Goal: Browse casually

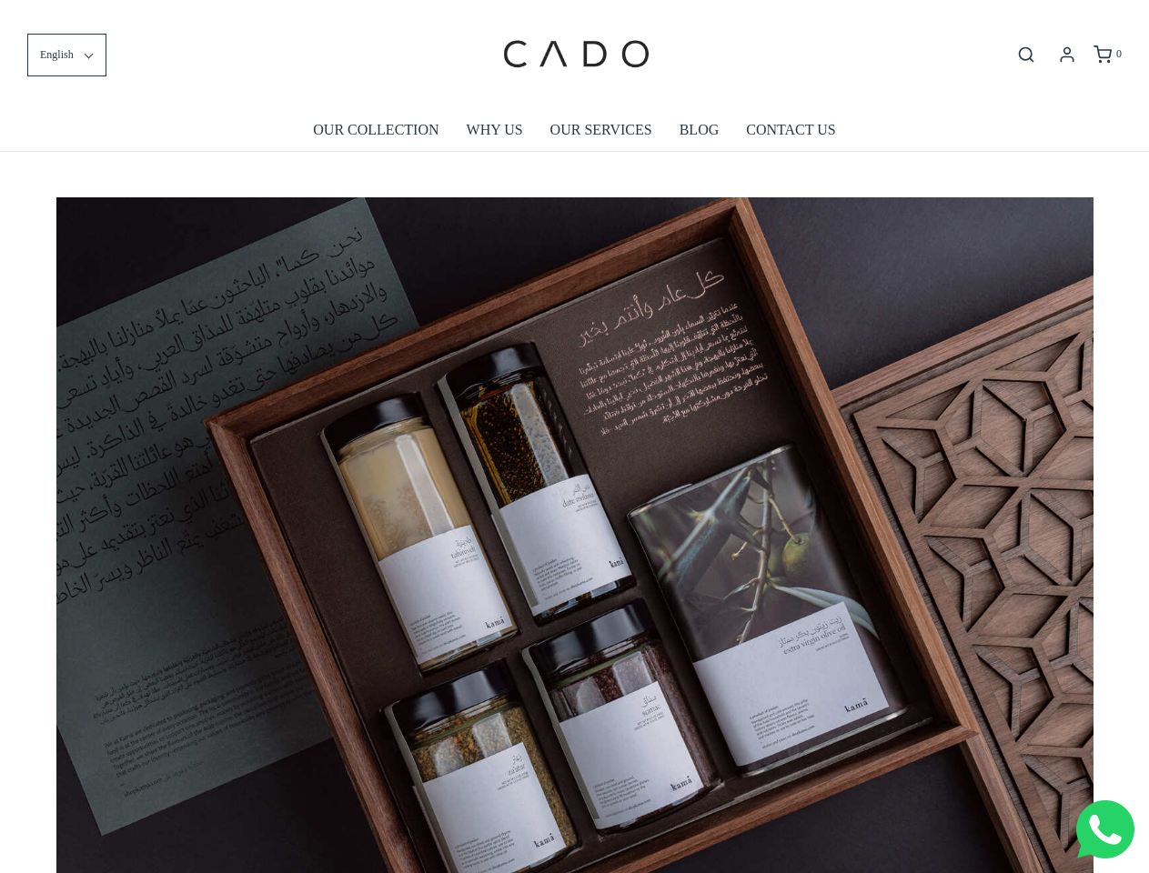
scroll to position [0, 5186]
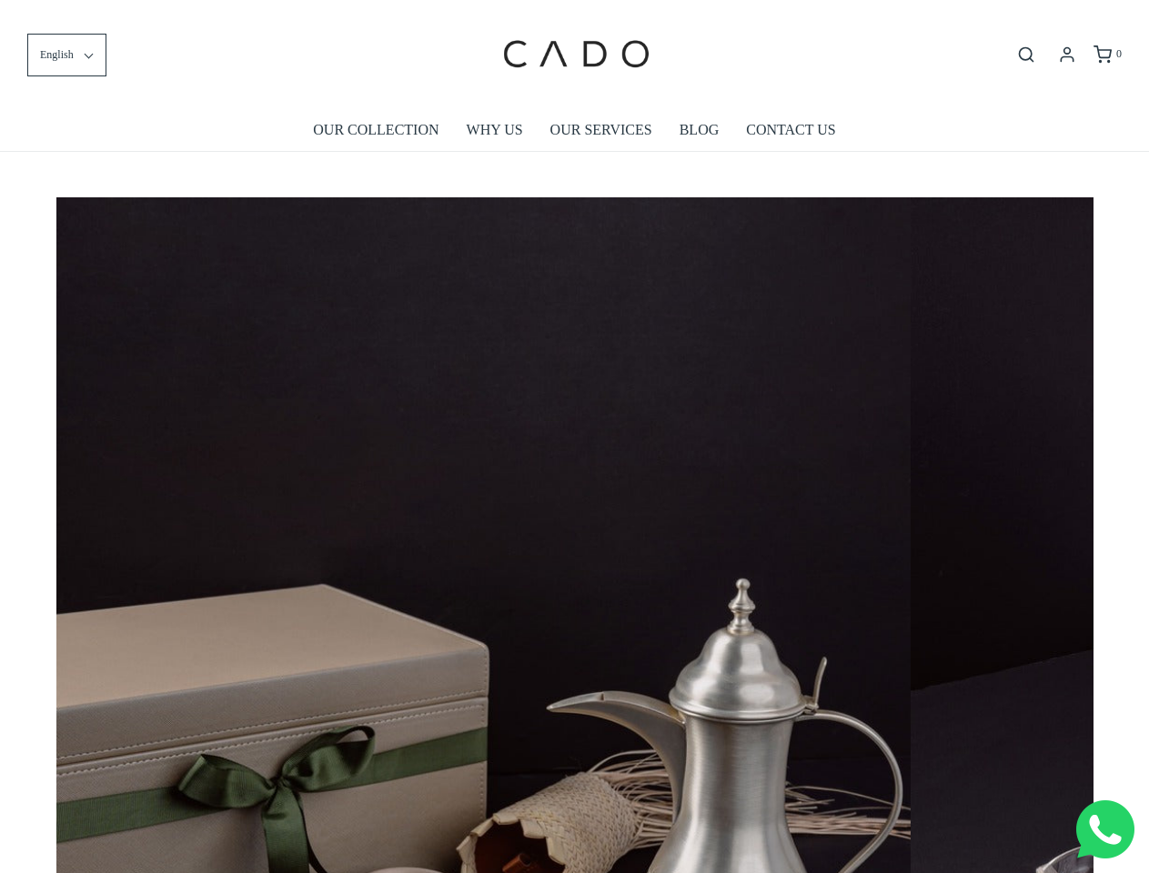
click at [574, 437] on img at bounding box center [392, 889] width 1037 height 1385
click at [66, 55] on span "English" at bounding box center [57, 54] width 34 height 17
click at [1026, 55] on icon "Open search bar" at bounding box center [1026, 54] width 22 height 18
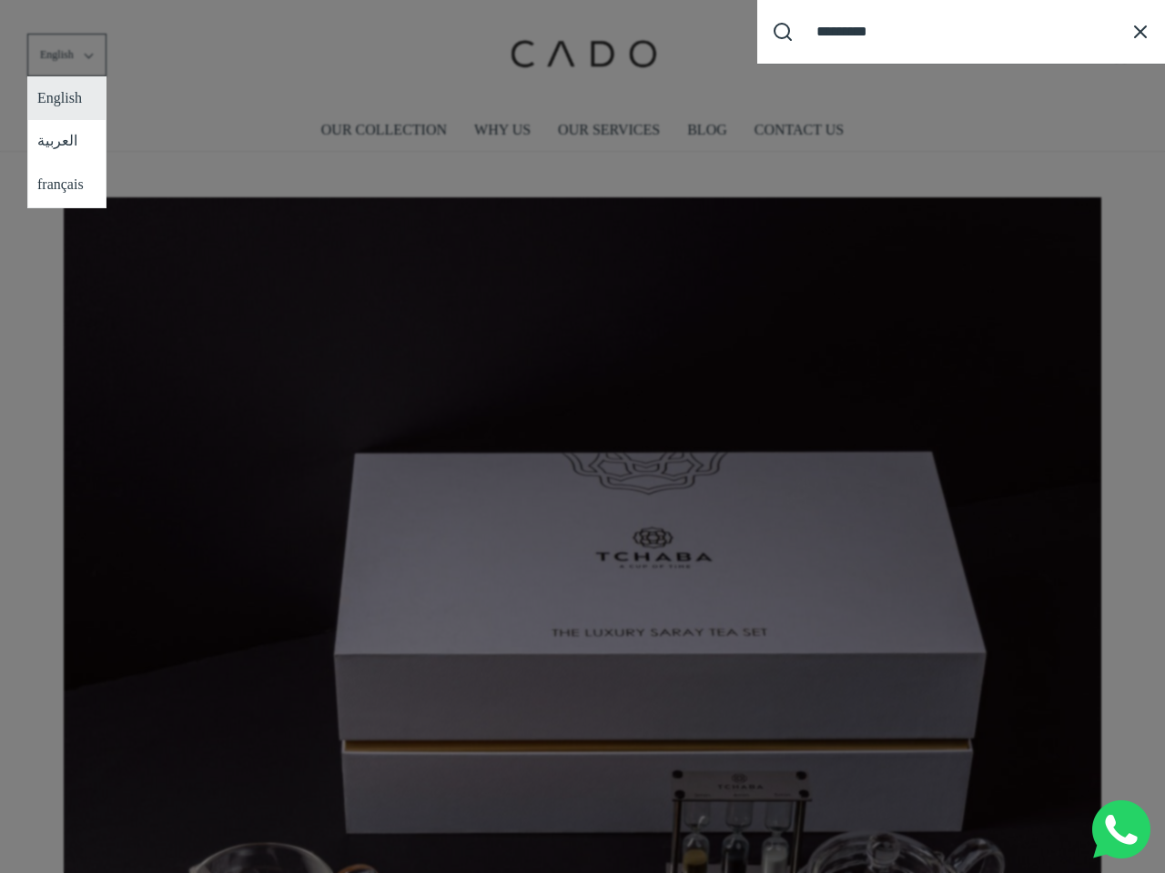
click at [575, 529] on div "Search our site cadogifting Loading..." at bounding box center [582, 436] width 1165 height 873
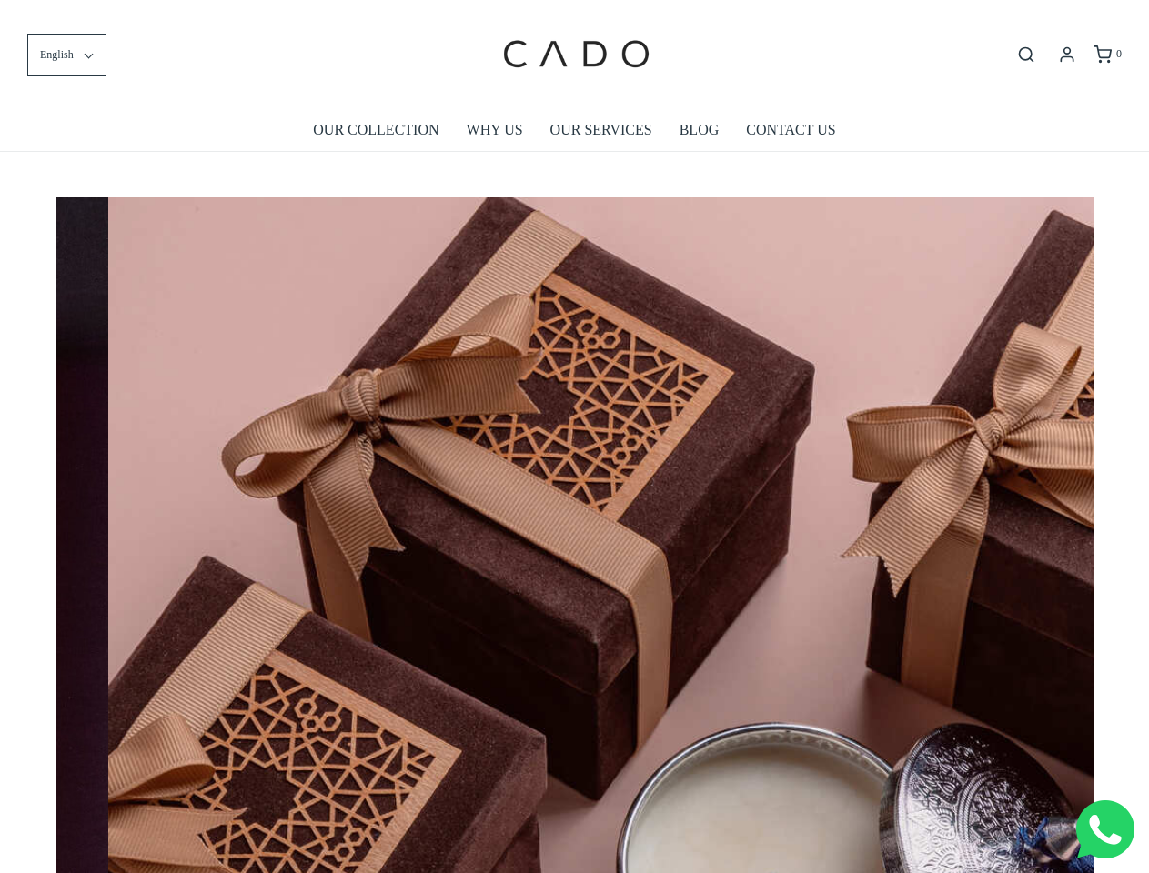
scroll to position [0, 8297]
